Goal: Find specific page/section: Find specific page/section

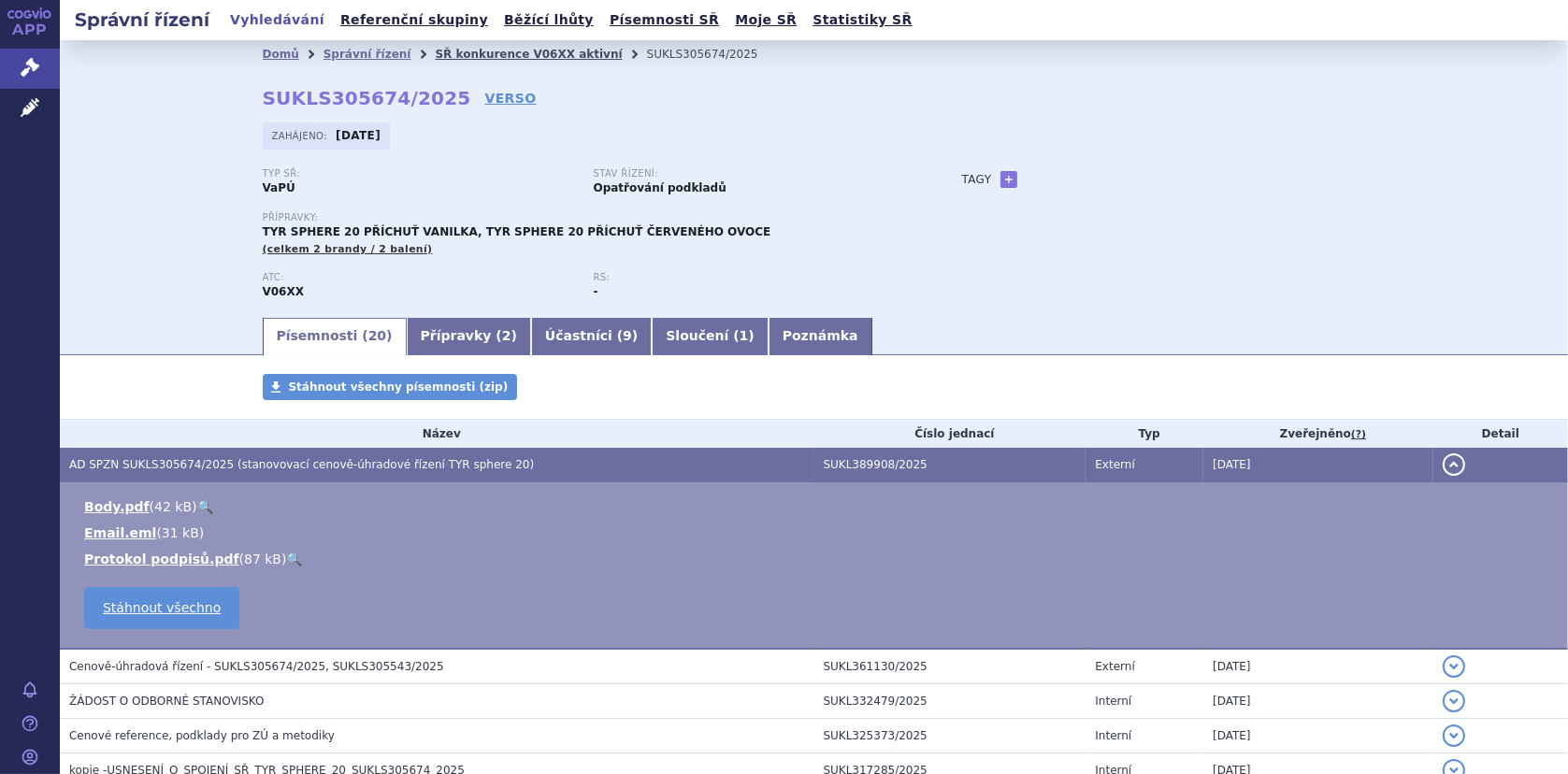
click at [453, 47] on link "SŘ konkurence V06XX aktivní" at bounding box center [528, 54] width 187 height 14
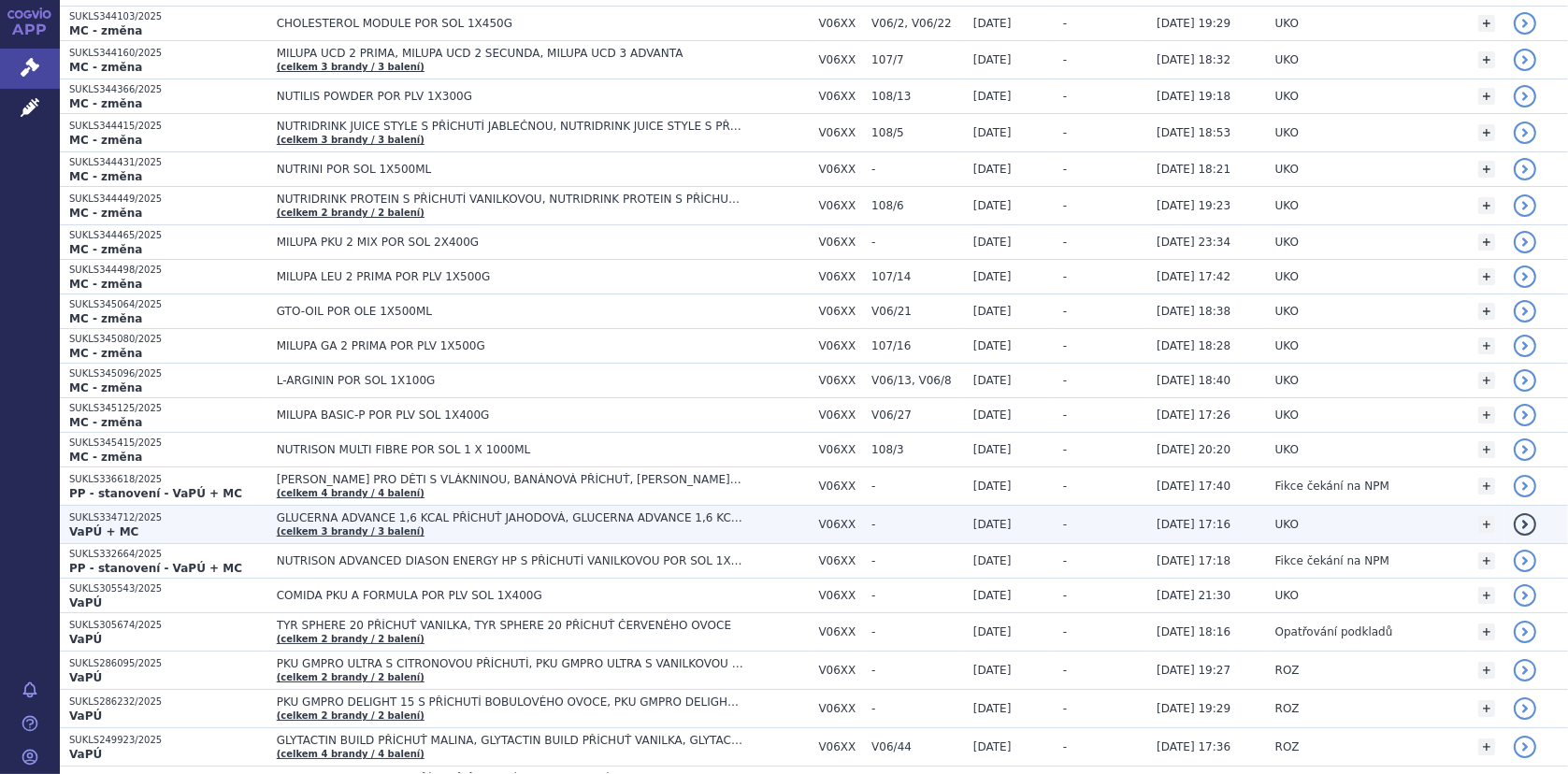
scroll to position [467, 0]
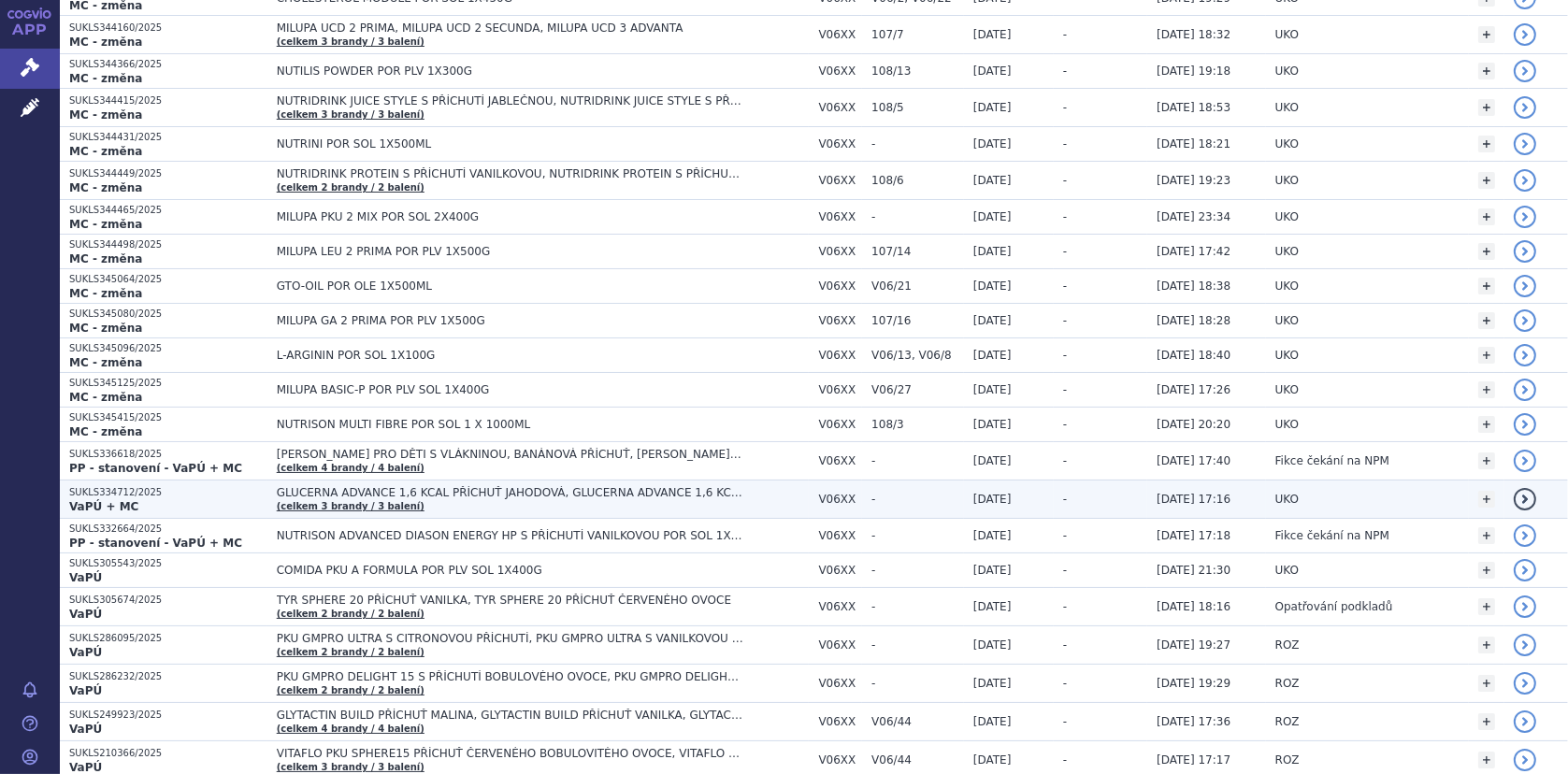
click at [355, 492] on span "GLUCERNA ADVANCE 1,6 KCAL PŘÍCHUŤ JAHODOVÁ, GLUCERNA ADVANCE 1,6 KCAL PŘÍCHUŤ K…" at bounding box center [511, 493] width 467 height 14
